Goal: Task Accomplishment & Management: Complete application form

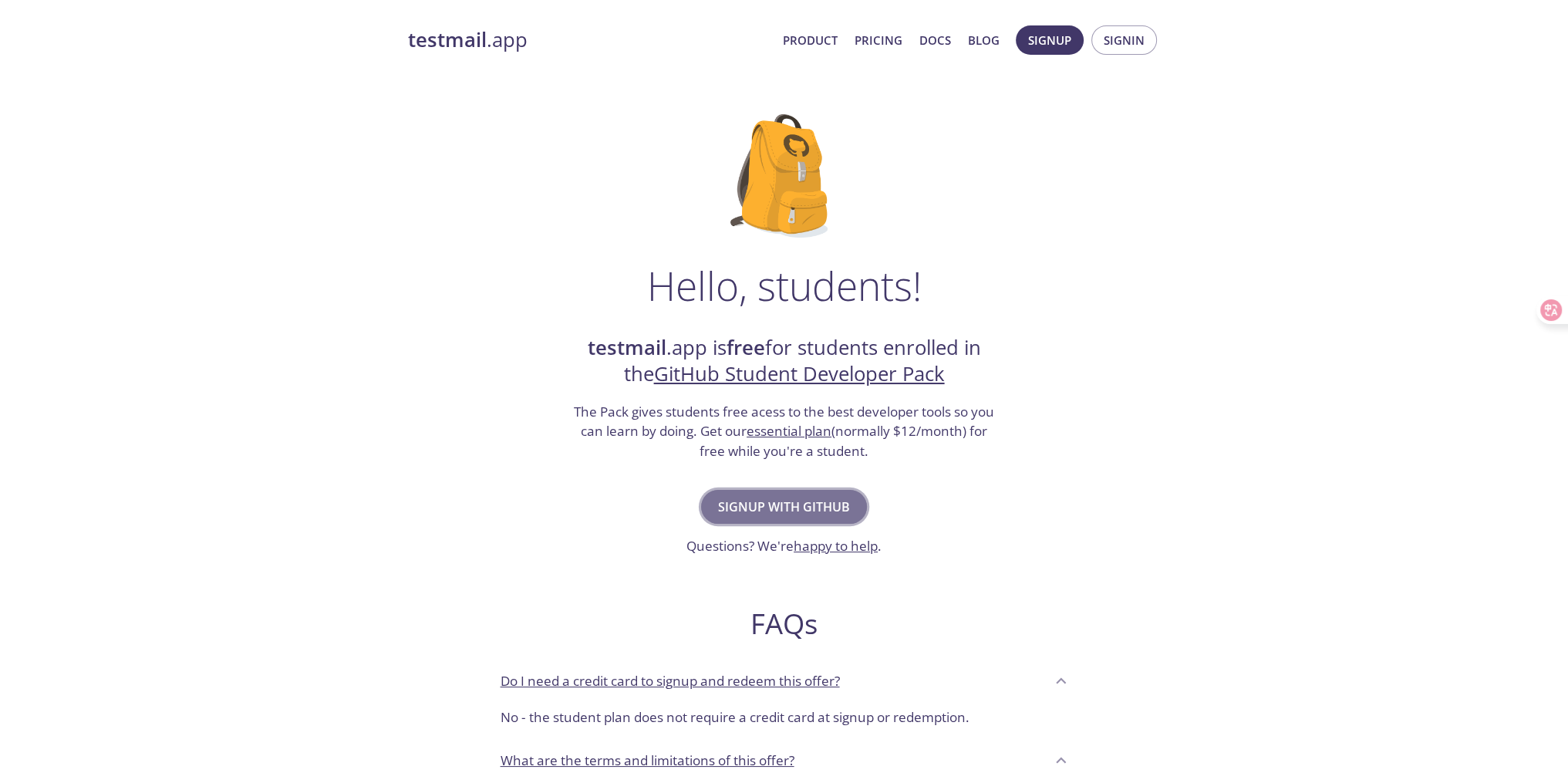
click at [808, 509] on span "Signup with GitHub" at bounding box center [784, 507] width 132 height 21
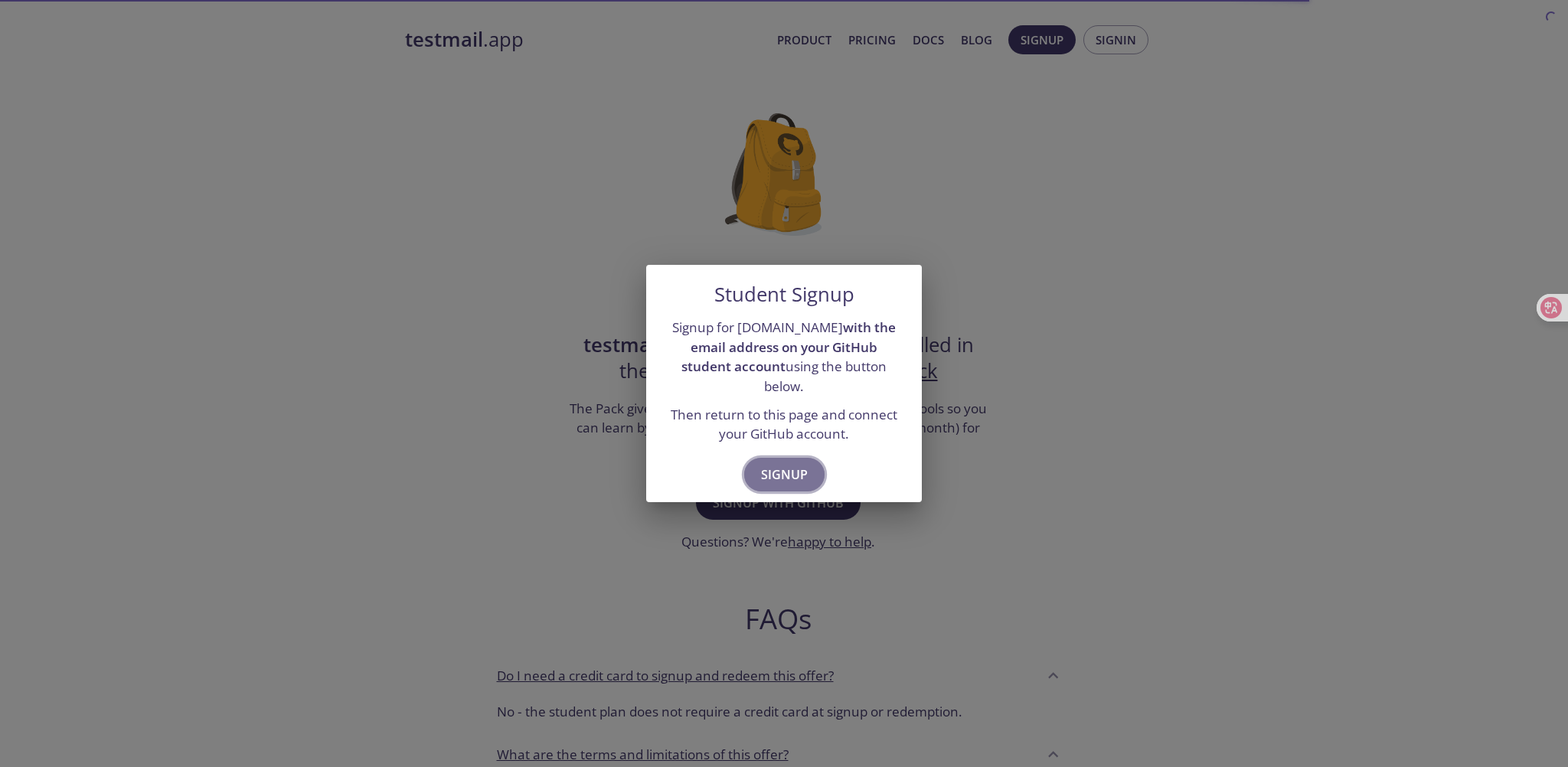
click at [794, 463] on span "Signup" at bounding box center [784, 474] width 47 height 21
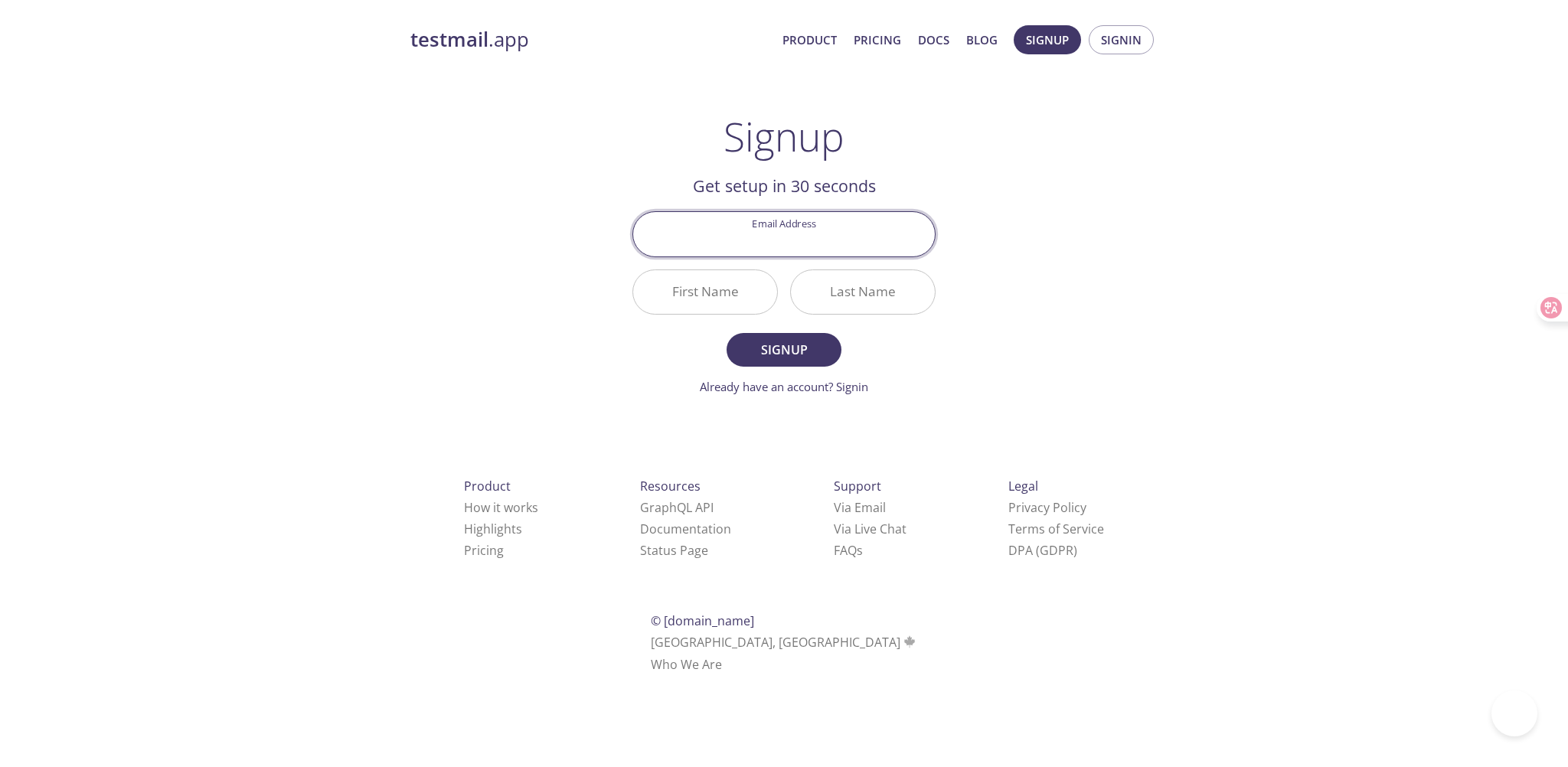
click at [806, 239] on input "Email Address" at bounding box center [784, 234] width 302 height 44
type input "[EMAIL_ADDRESS][DOMAIN_NAME]"
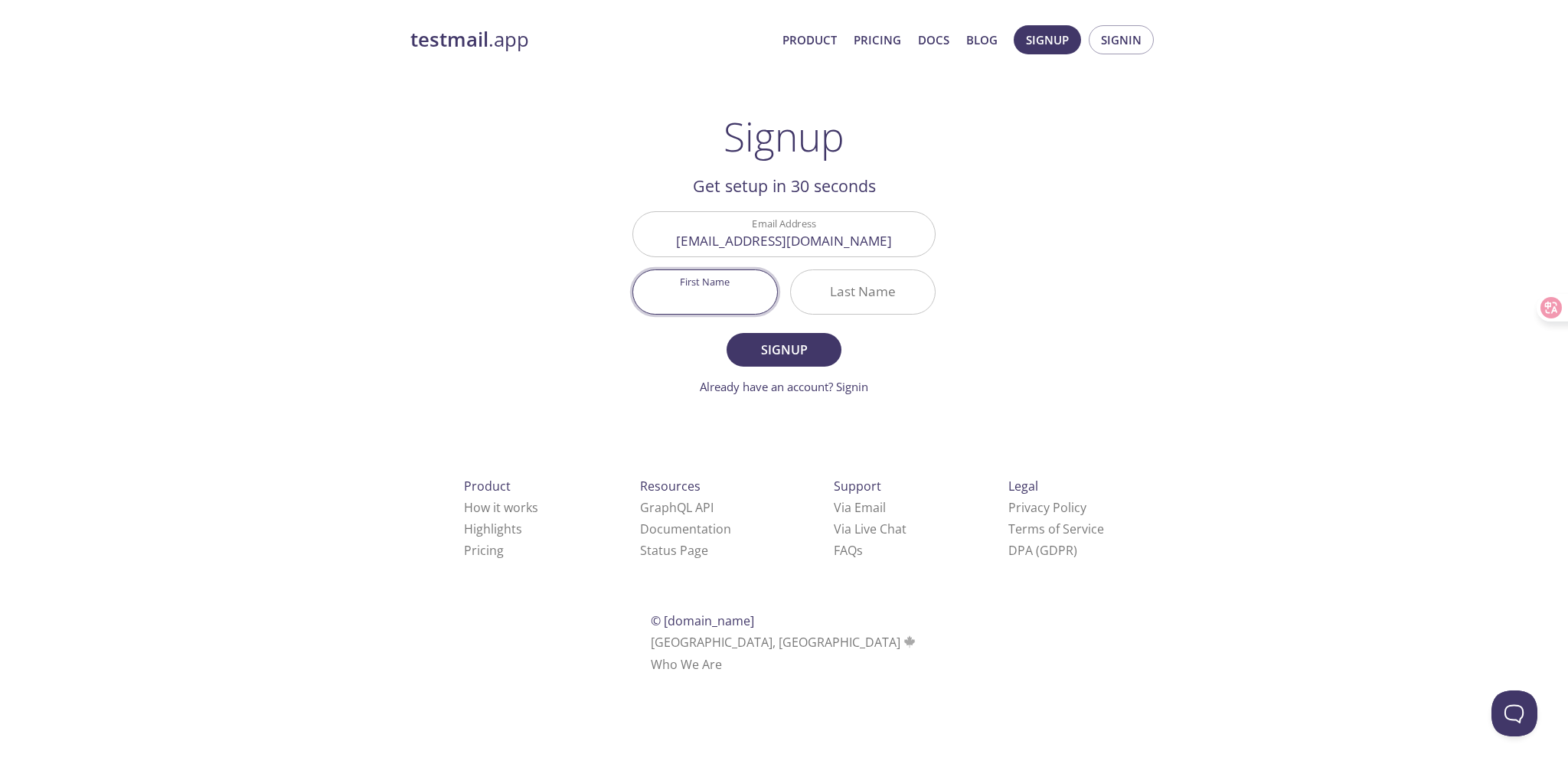
click at [661, 274] on input "First Name" at bounding box center [705, 292] width 144 height 44
type input "A"
type input "Azzbm"
click at [823, 343] on span "Signup" at bounding box center [784, 350] width 81 height 21
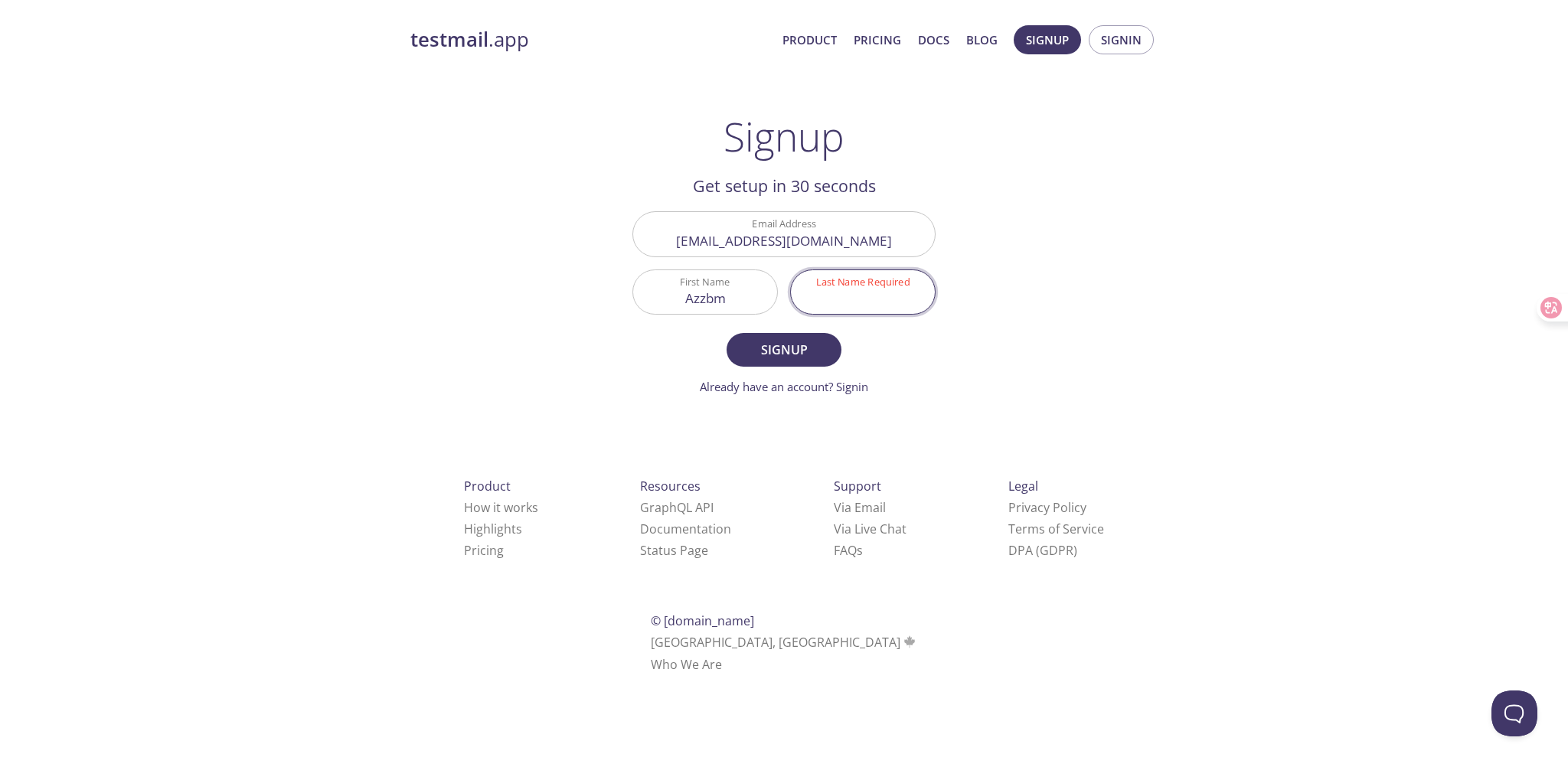
click at [859, 293] on input "Last Name Required" at bounding box center [863, 292] width 144 height 44
click at [757, 295] on input "Azzbm" at bounding box center [705, 292] width 144 height 44
click at [838, 297] on input "Last Name Required" at bounding box center [863, 292] width 144 height 44
paste input "Azzbm"
type input "Azzbm"
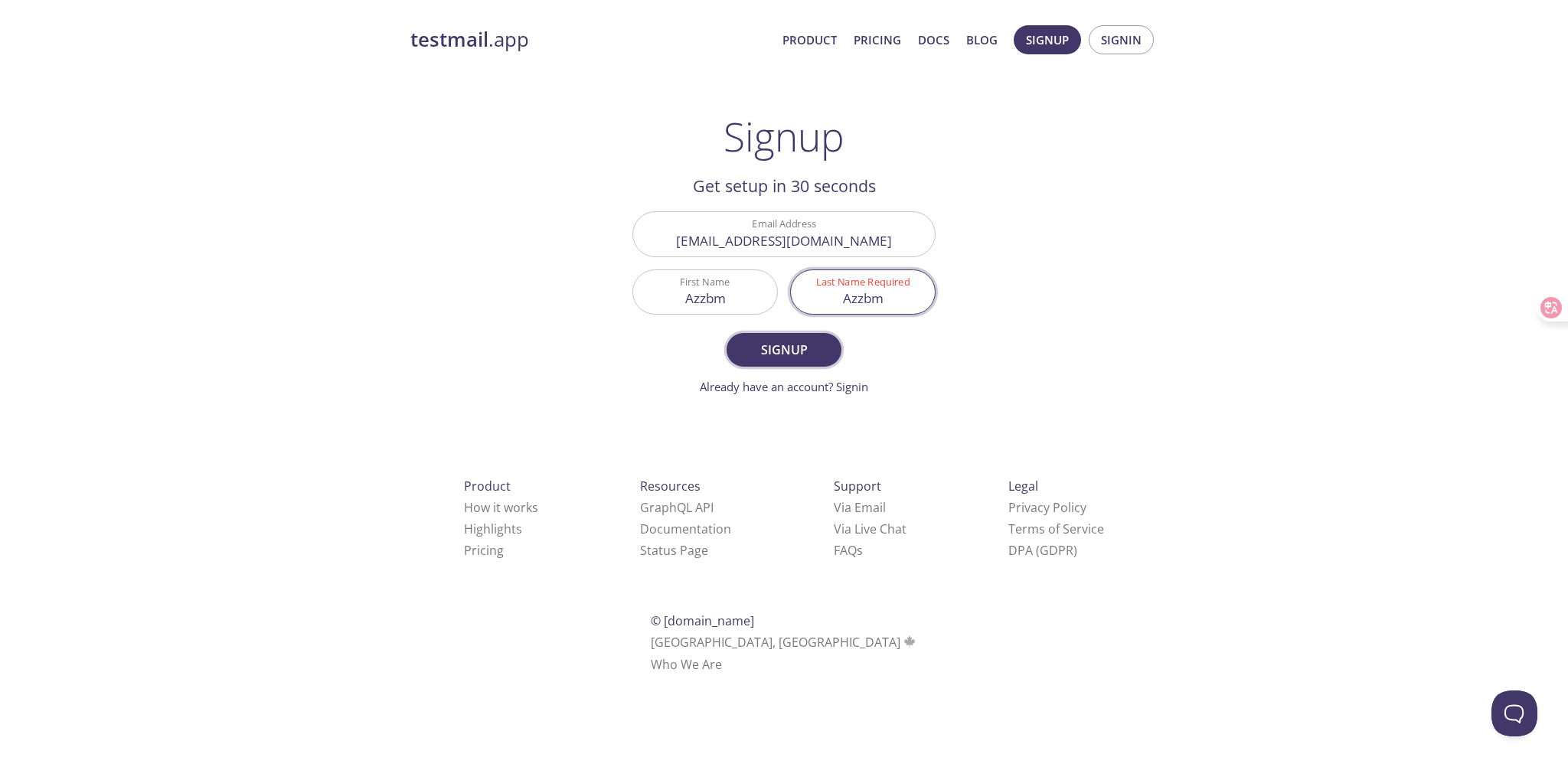
click at [793, 356] on span "Signup" at bounding box center [784, 350] width 81 height 21
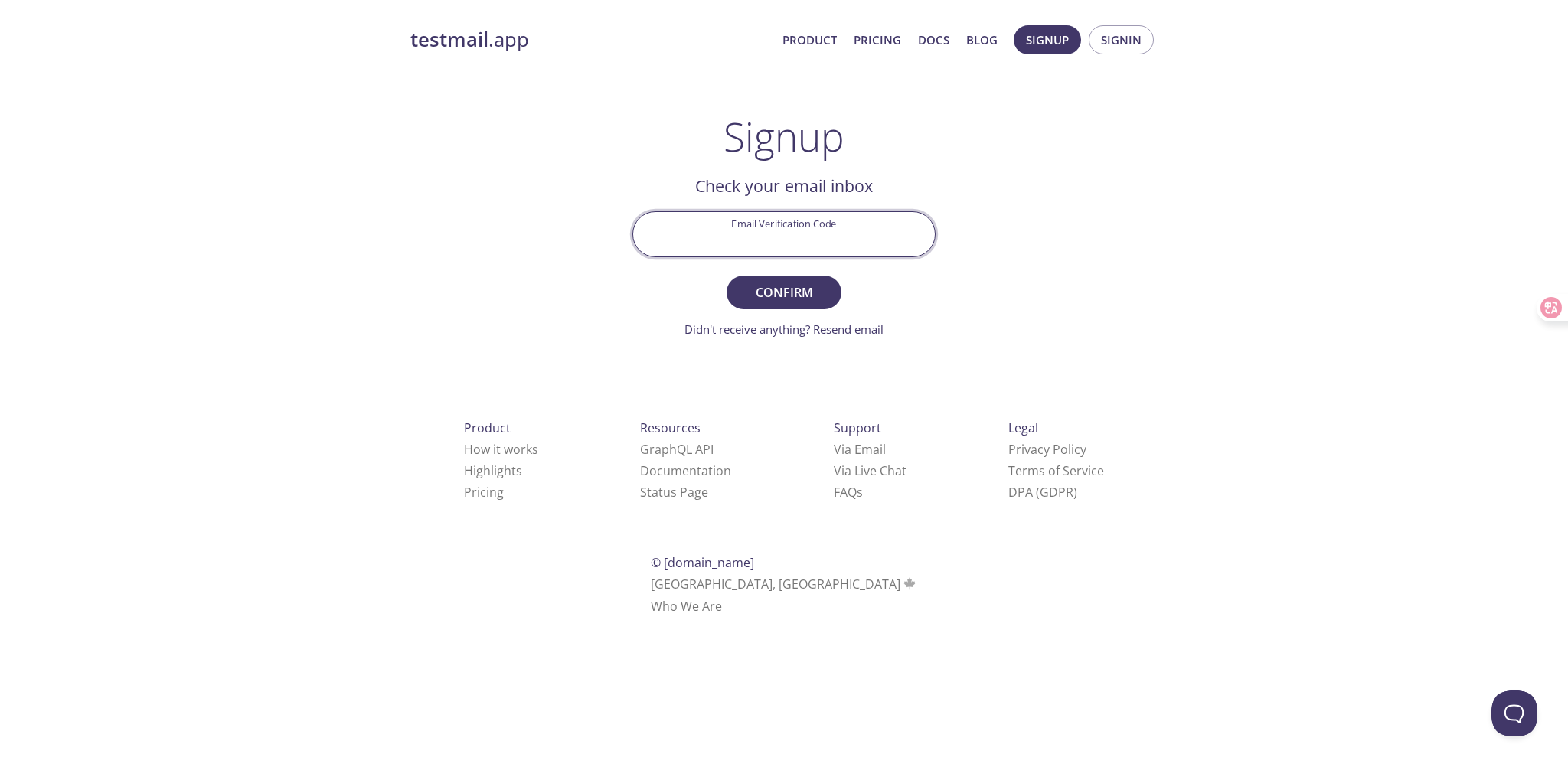
click at [802, 245] on input "Email Verification Code" at bounding box center [784, 234] width 302 height 44
paste input "KFRMZGP"
type input "KFRMZGP"
click at [787, 293] on span "Confirm" at bounding box center [784, 293] width 81 height 21
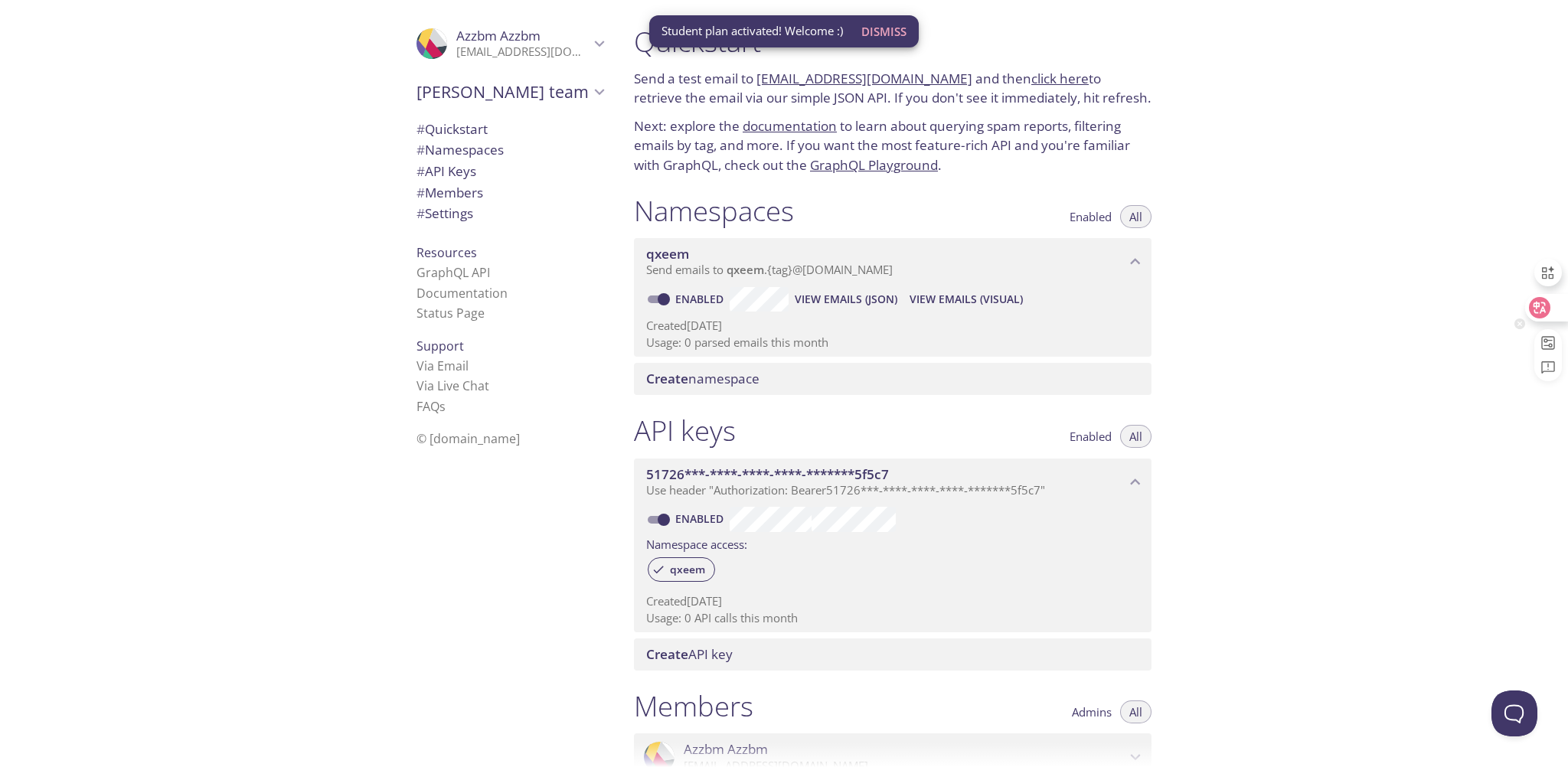
click at [1544, 307] on icon at bounding box center [1540, 307] width 16 height 16
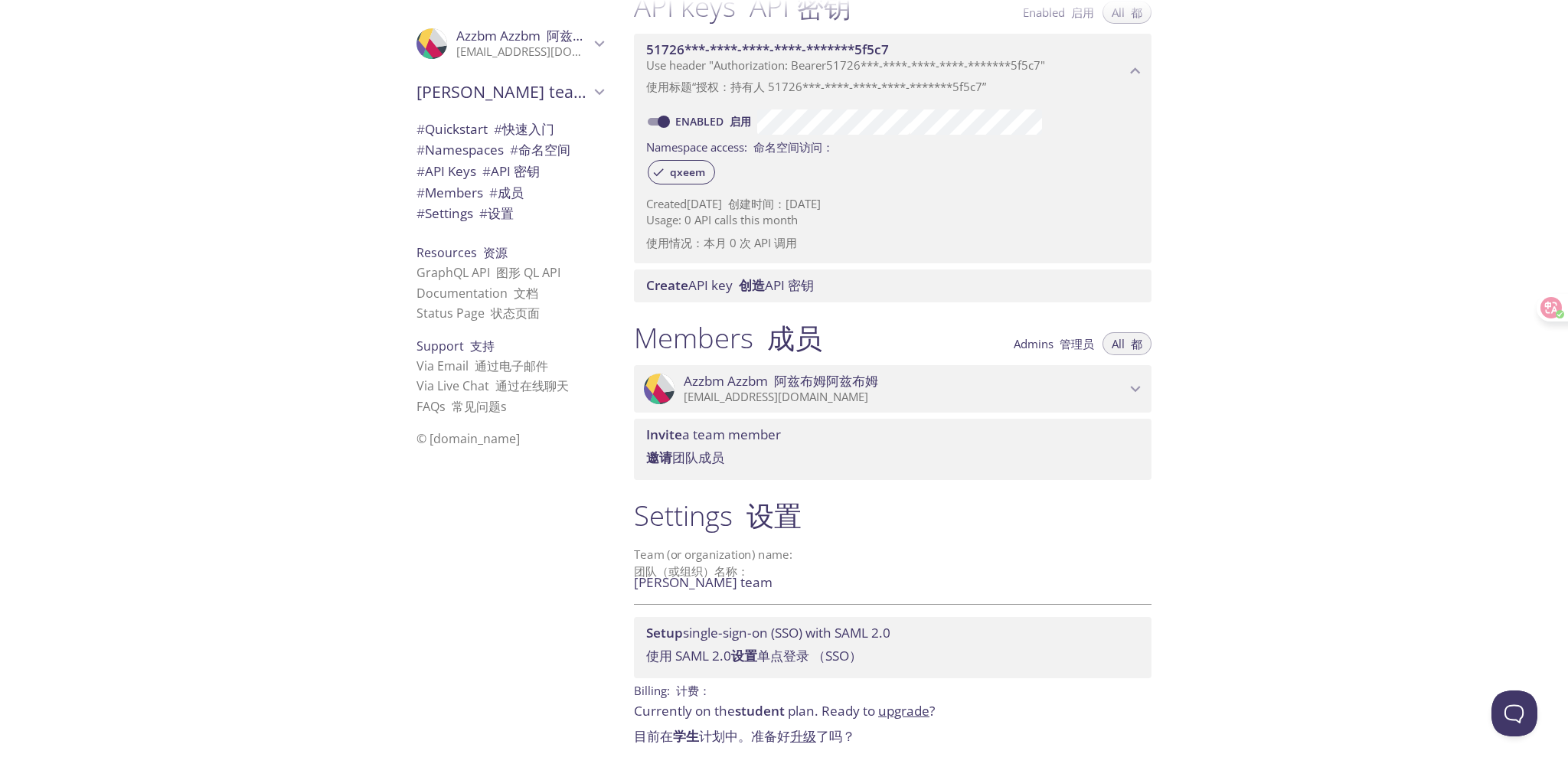
scroll to position [715, 0]
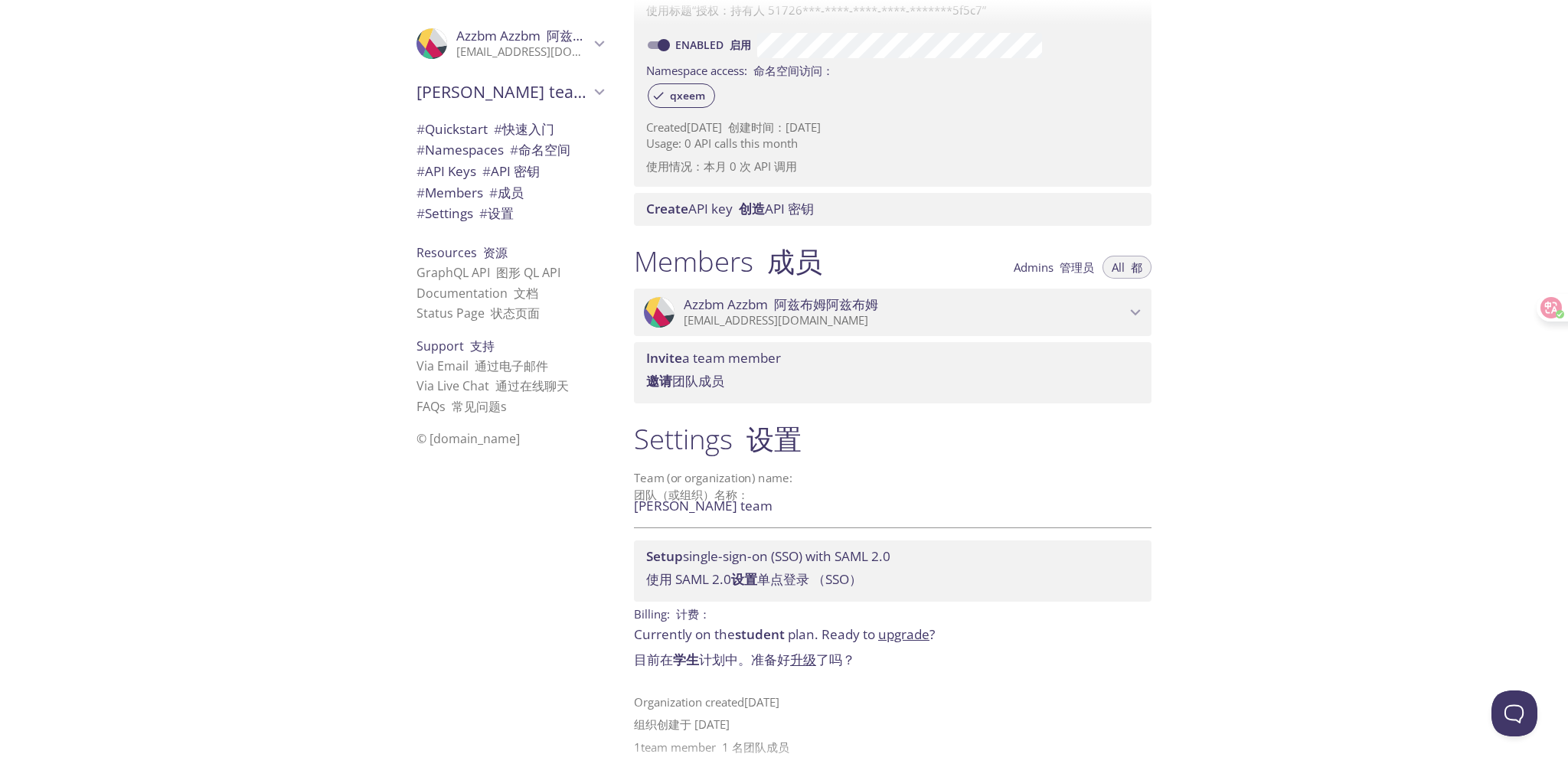
click at [802, 656] on link "升级" at bounding box center [803, 659] width 26 height 17
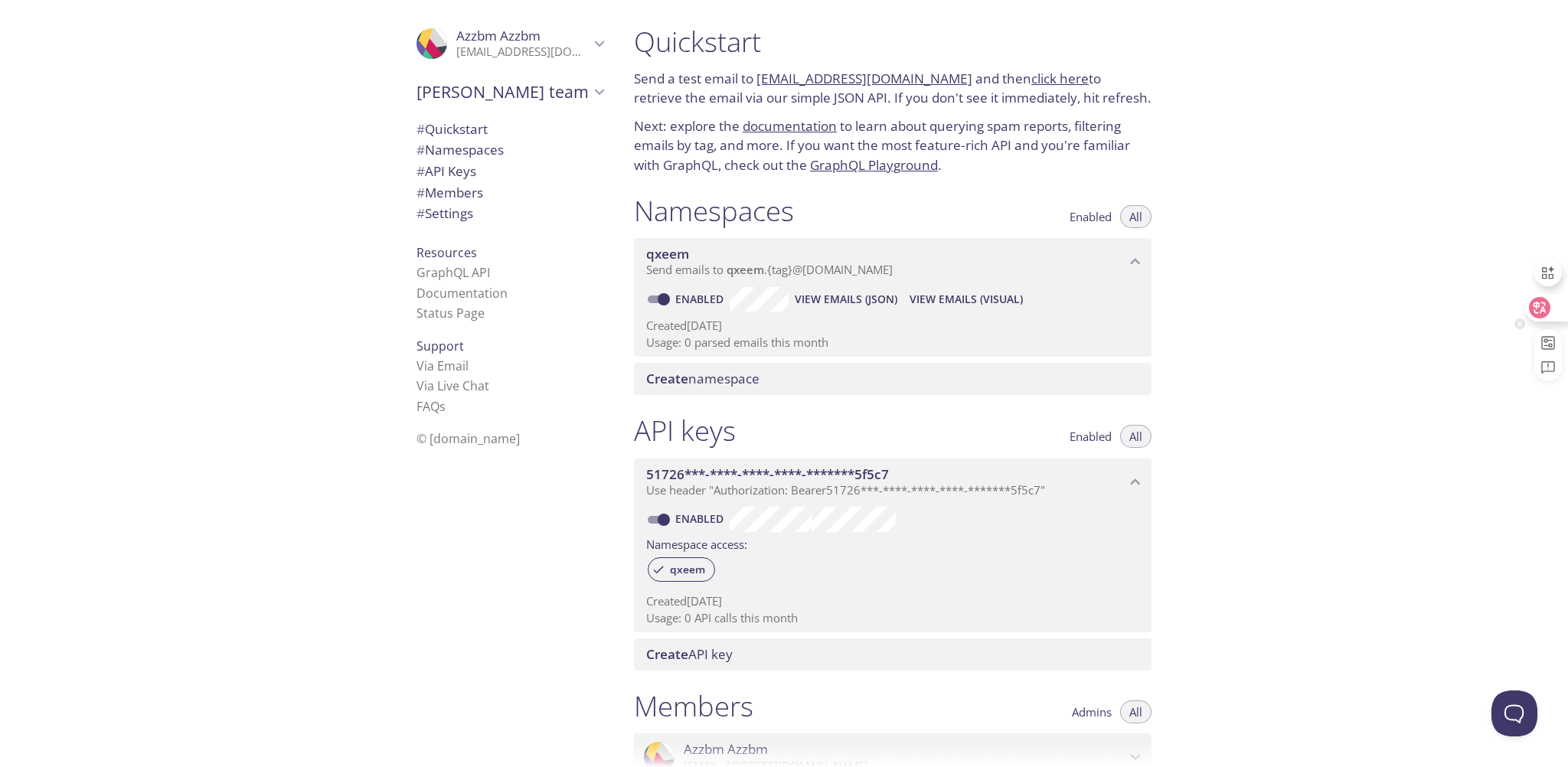
click at [1551, 298] on div at bounding box center [1546, 307] width 42 height 27
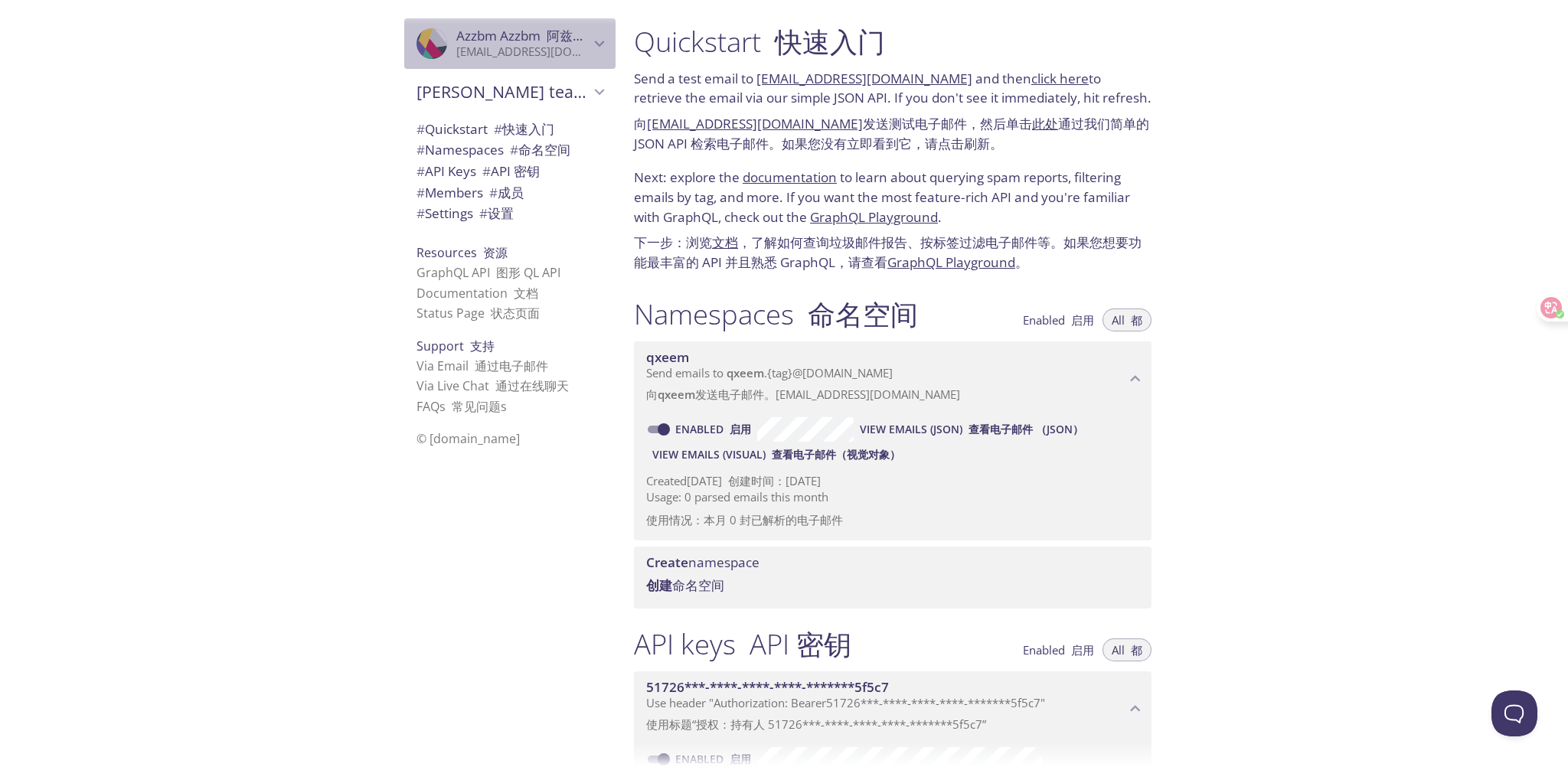
click at [425, 38] on icon "Azzbm Azzbm" at bounding box center [436, 24] width 85 height 44
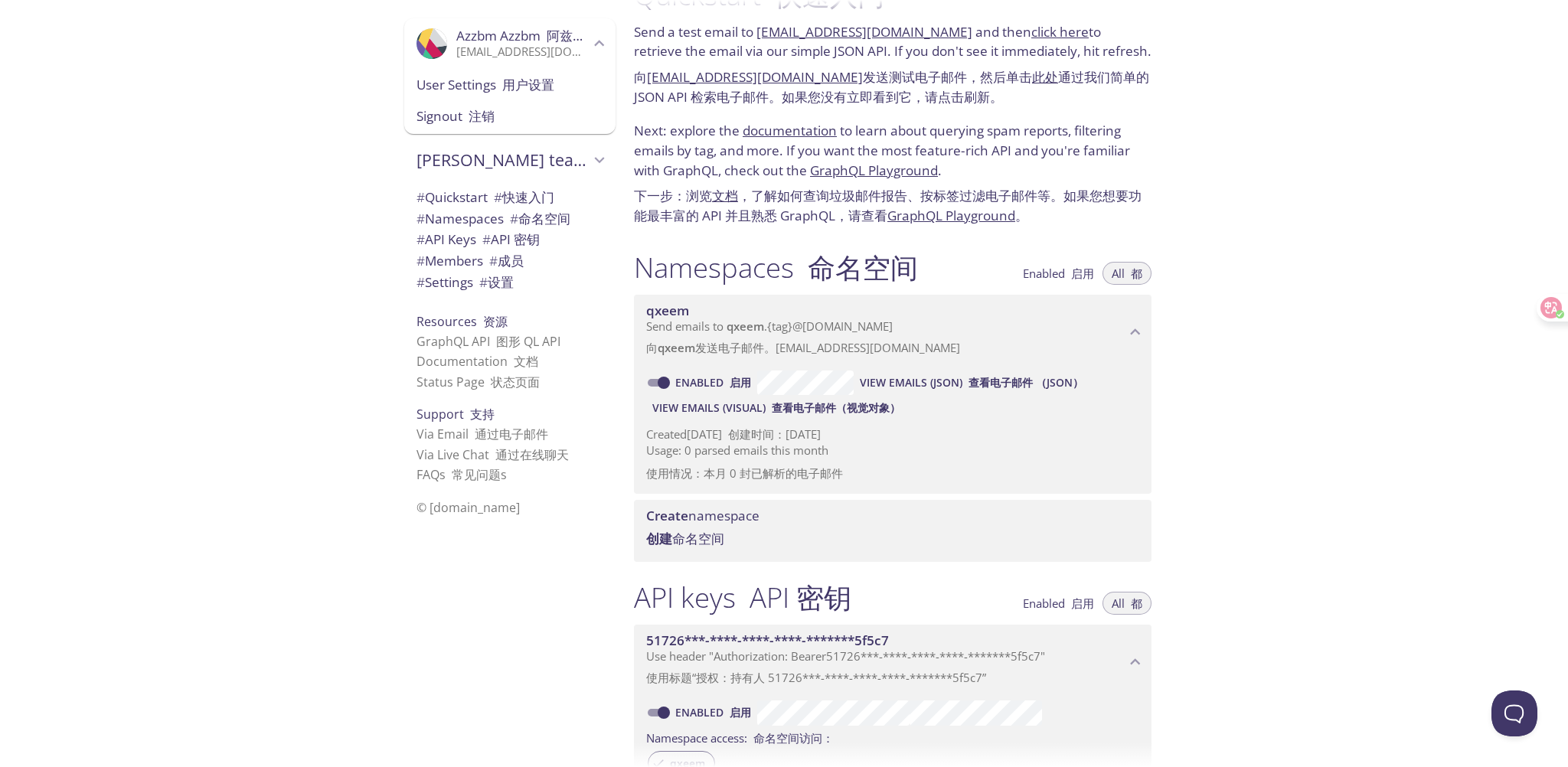
scroll to position [230, 0]
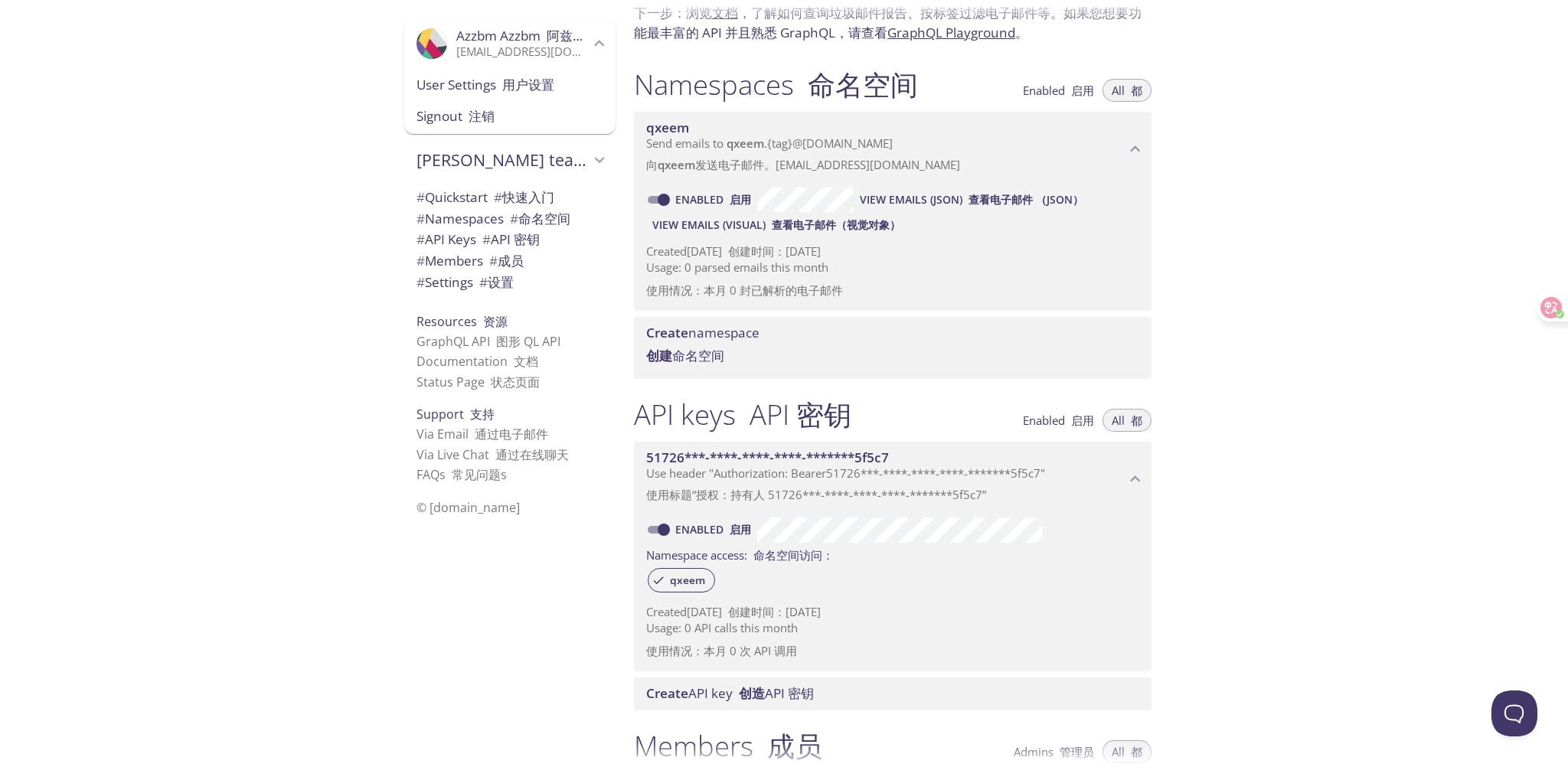
click at [753, 353] on span "Create namespace 创建 命名空间" at bounding box center [895, 348] width 499 height 47
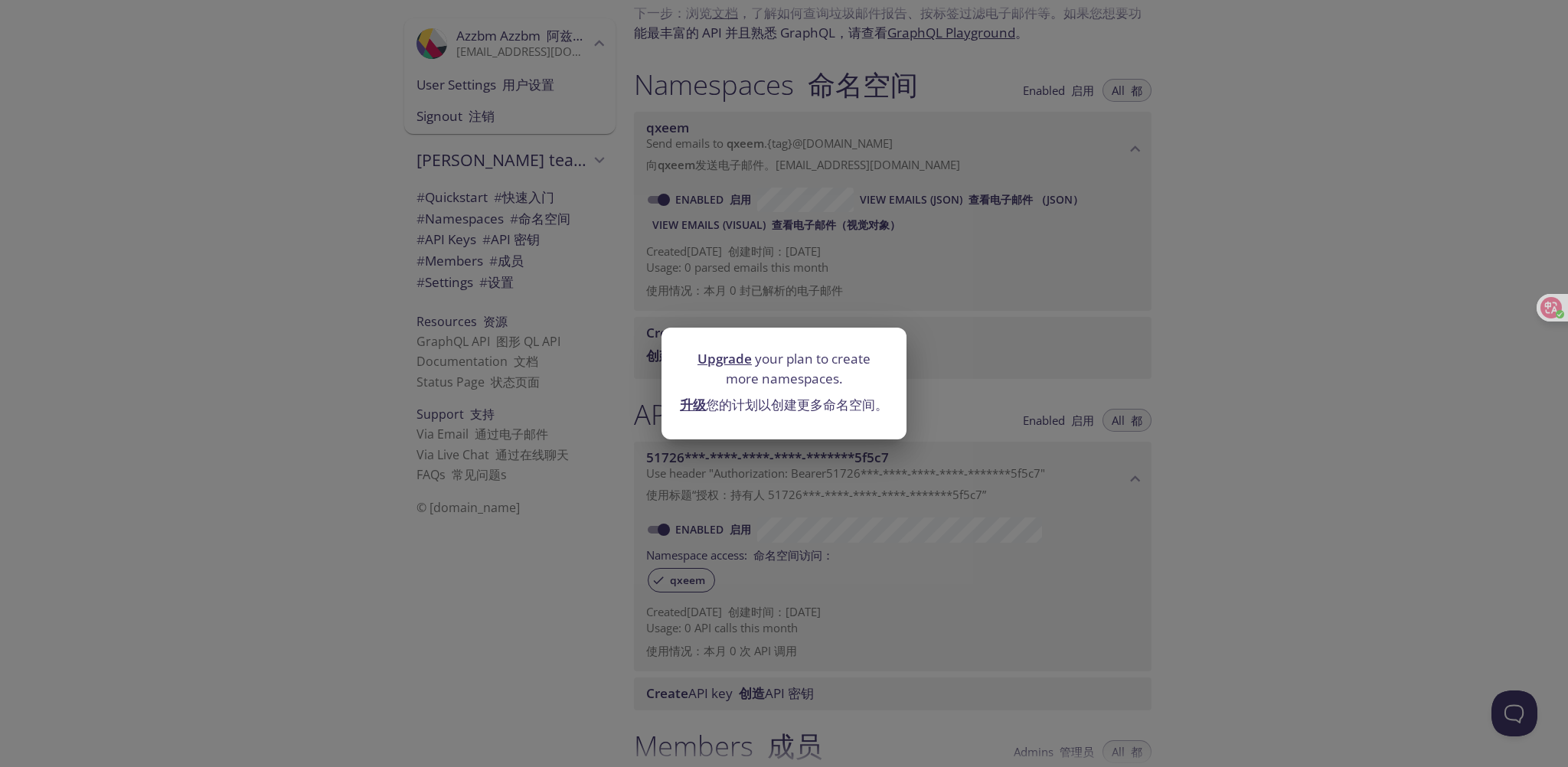
click at [706, 396] on link "升级" at bounding box center [692, 404] width 26 height 17
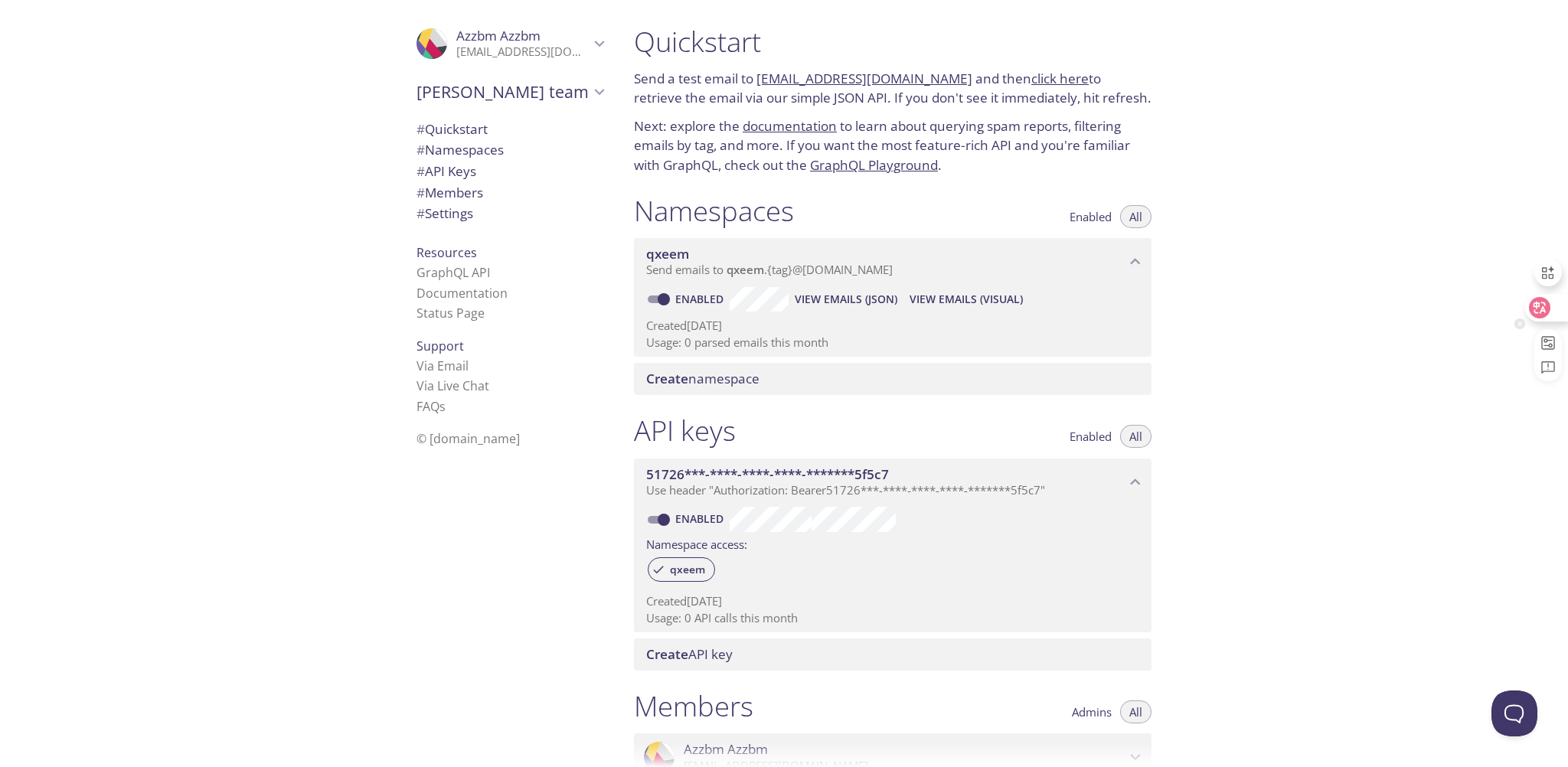
click at [1543, 314] on icon at bounding box center [1540, 307] width 21 height 21
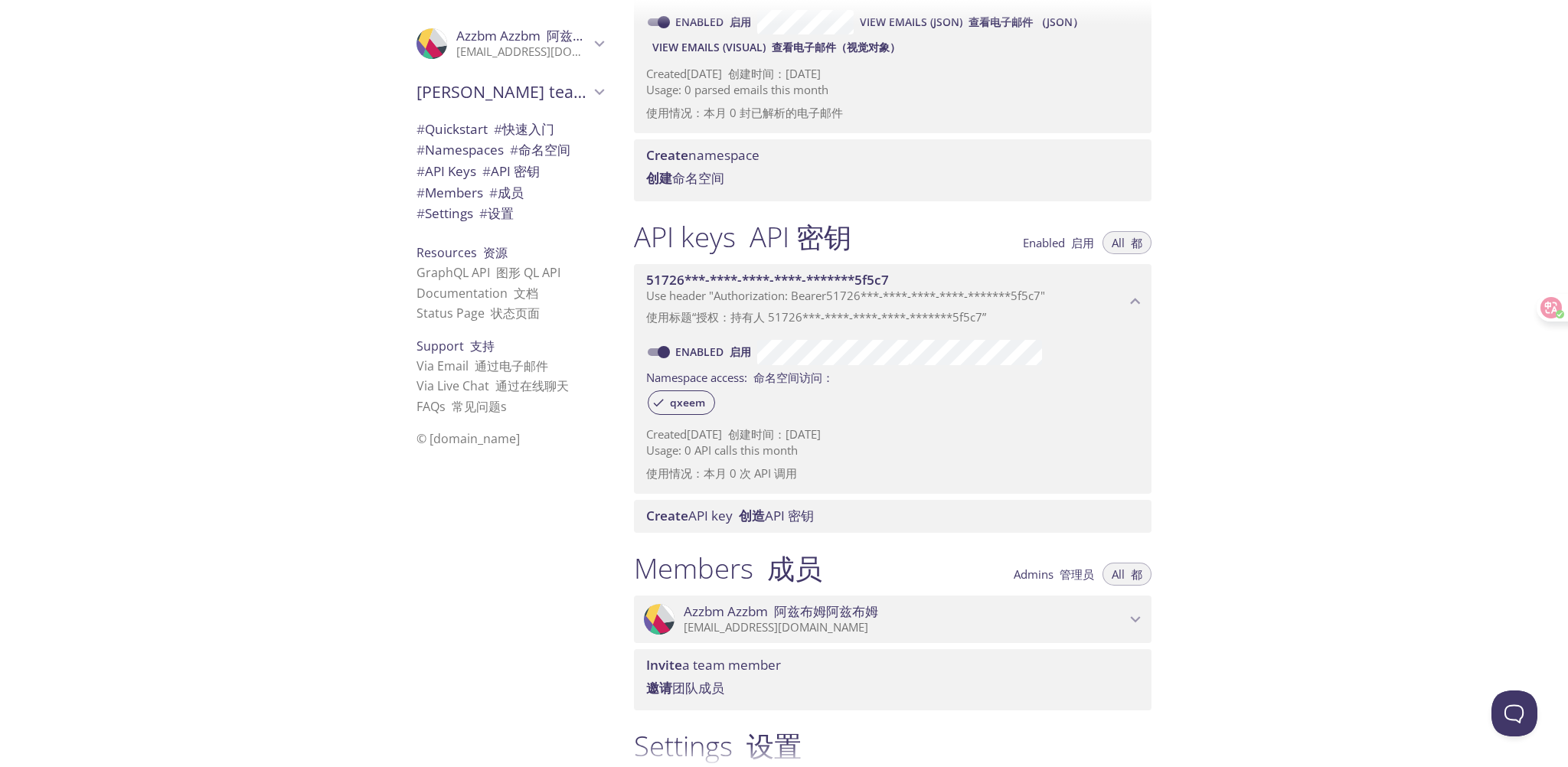
scroll to position [460, 0]
